Goal: Information Seeking & Learning: Learn about a topic

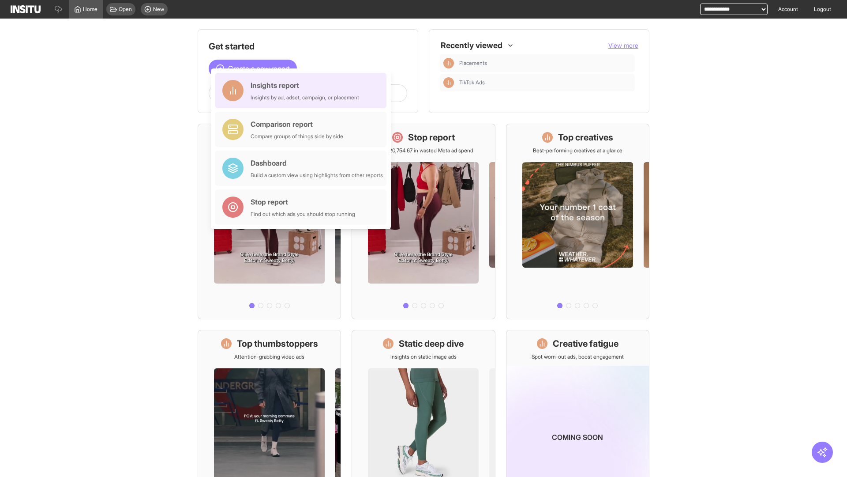
click at [303, 90] on div "Insights report Insights by ad, adset, campaign, or placement" at bounding box center [305, 90] width 109 height 21
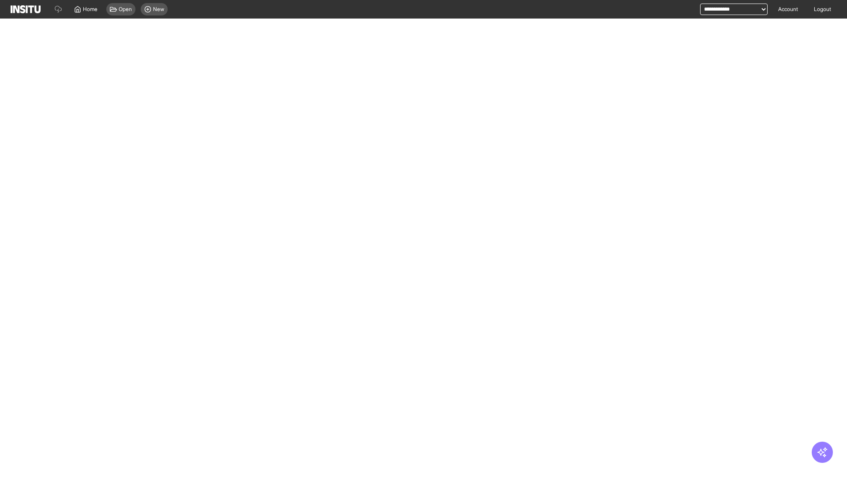
select select "**"
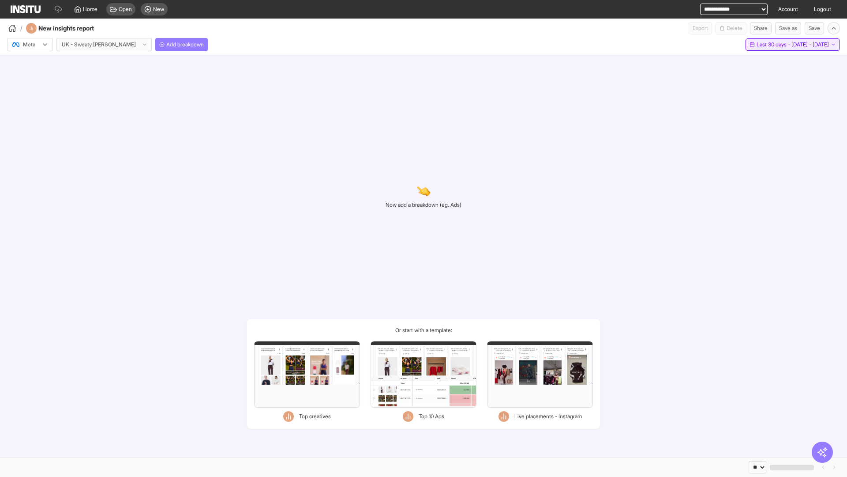
click at [773, 45] on span "Last 30 days - [DATE] - [DATE]" at bounding box center [793, 44] width 72 height 7
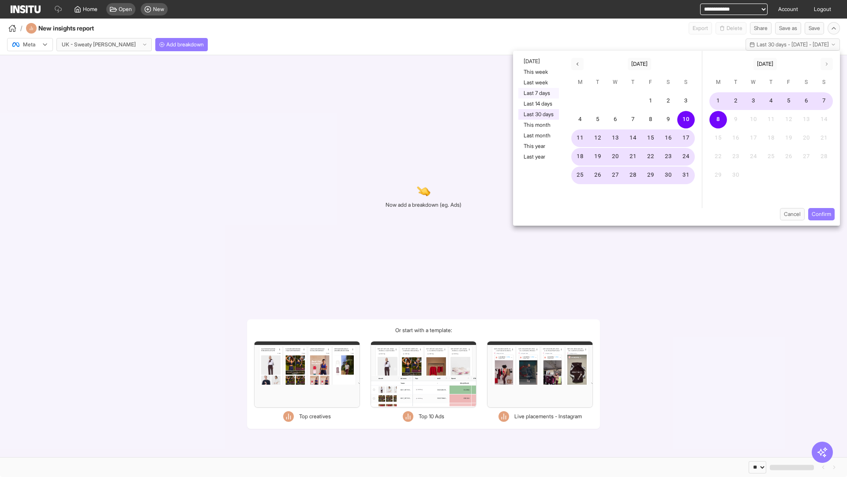
click at [538, 93] on button "Last 7 days" at bounding box center [539, 93] width 41 height 11
